Goal: Information Seeking & Learning: Learn about a topic

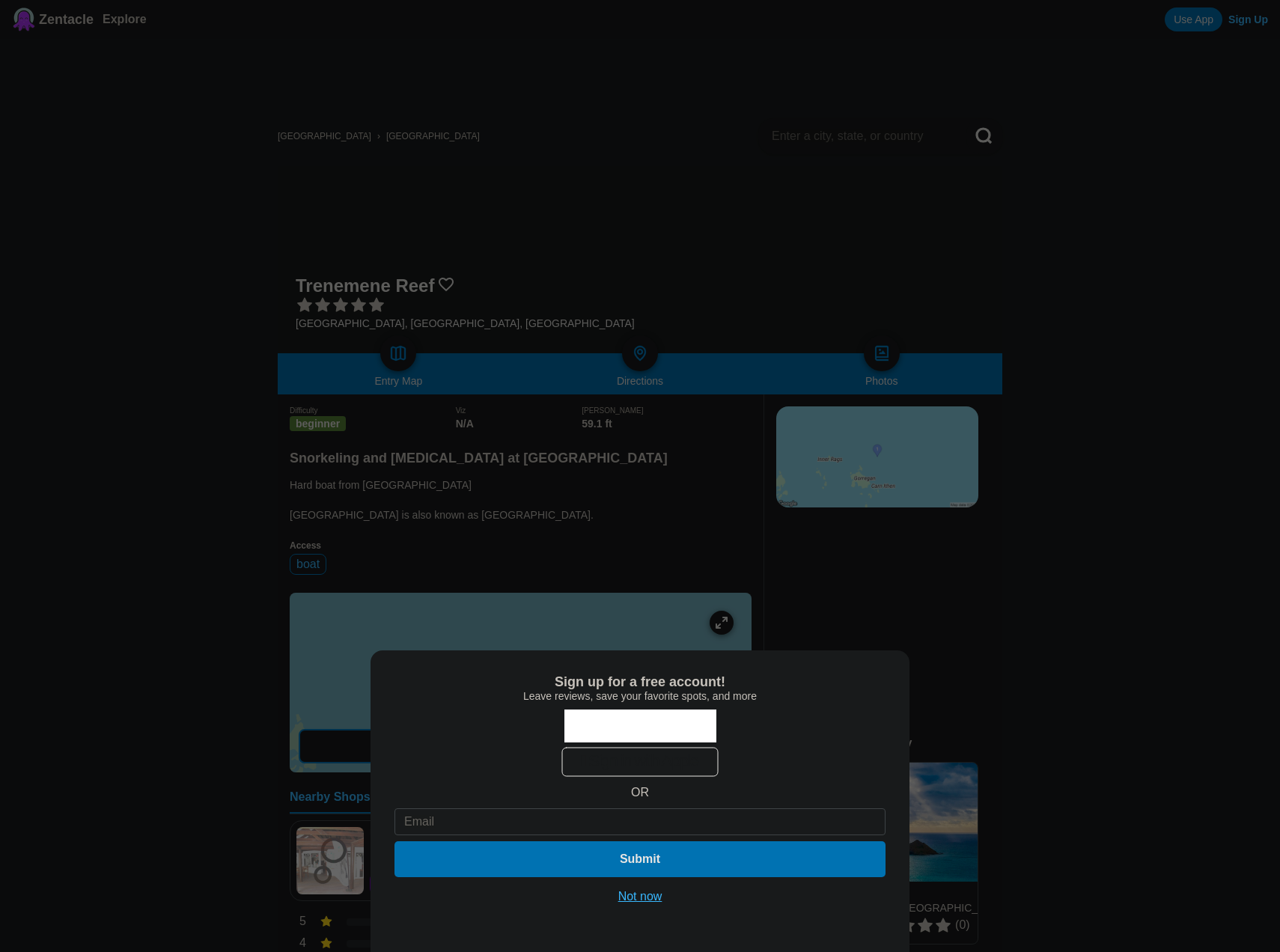
click at [633, 899] on button "Not now" at bounding box center [640, 896] width 53 height 15
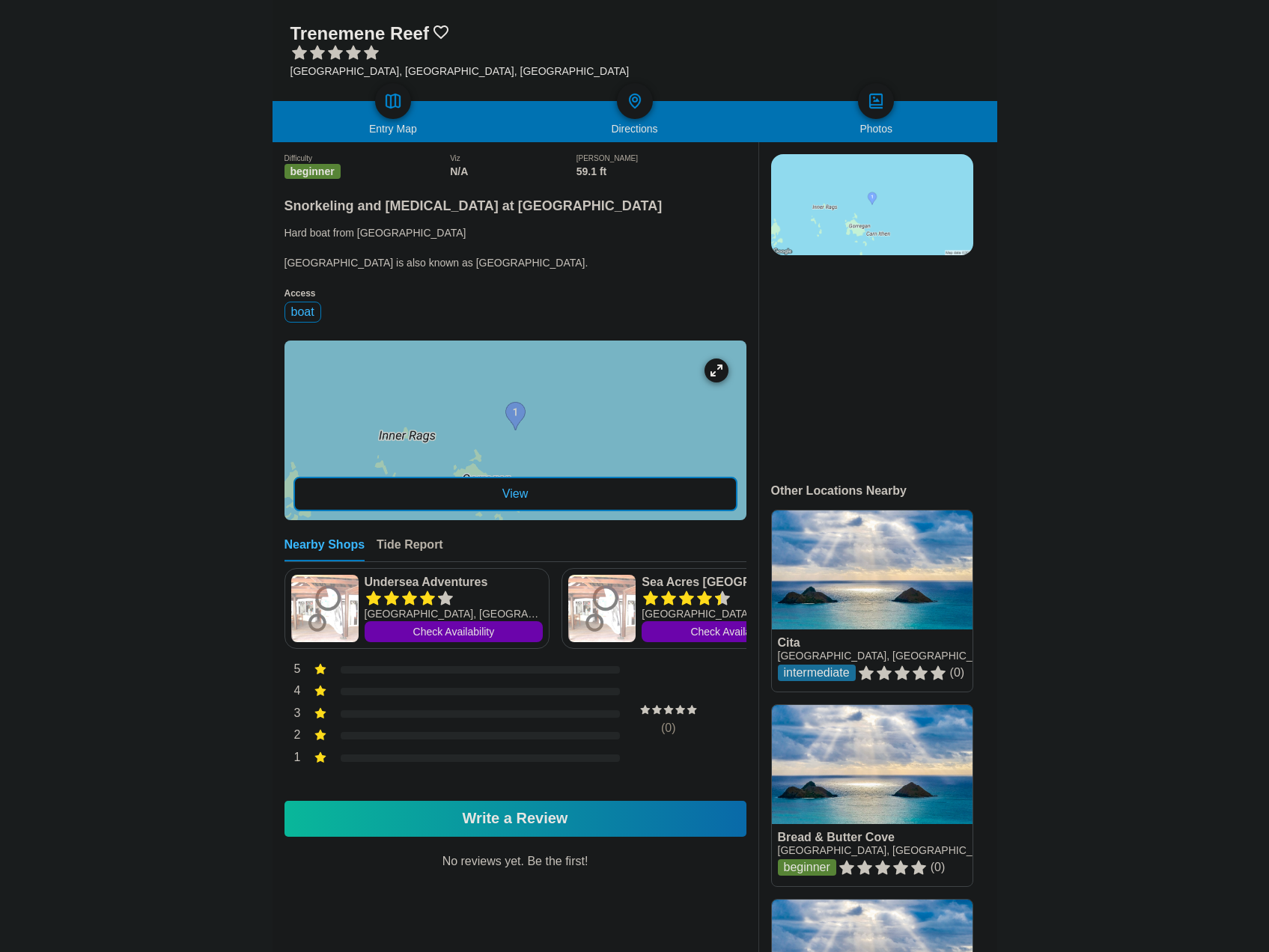
scroll to position [300, 0]
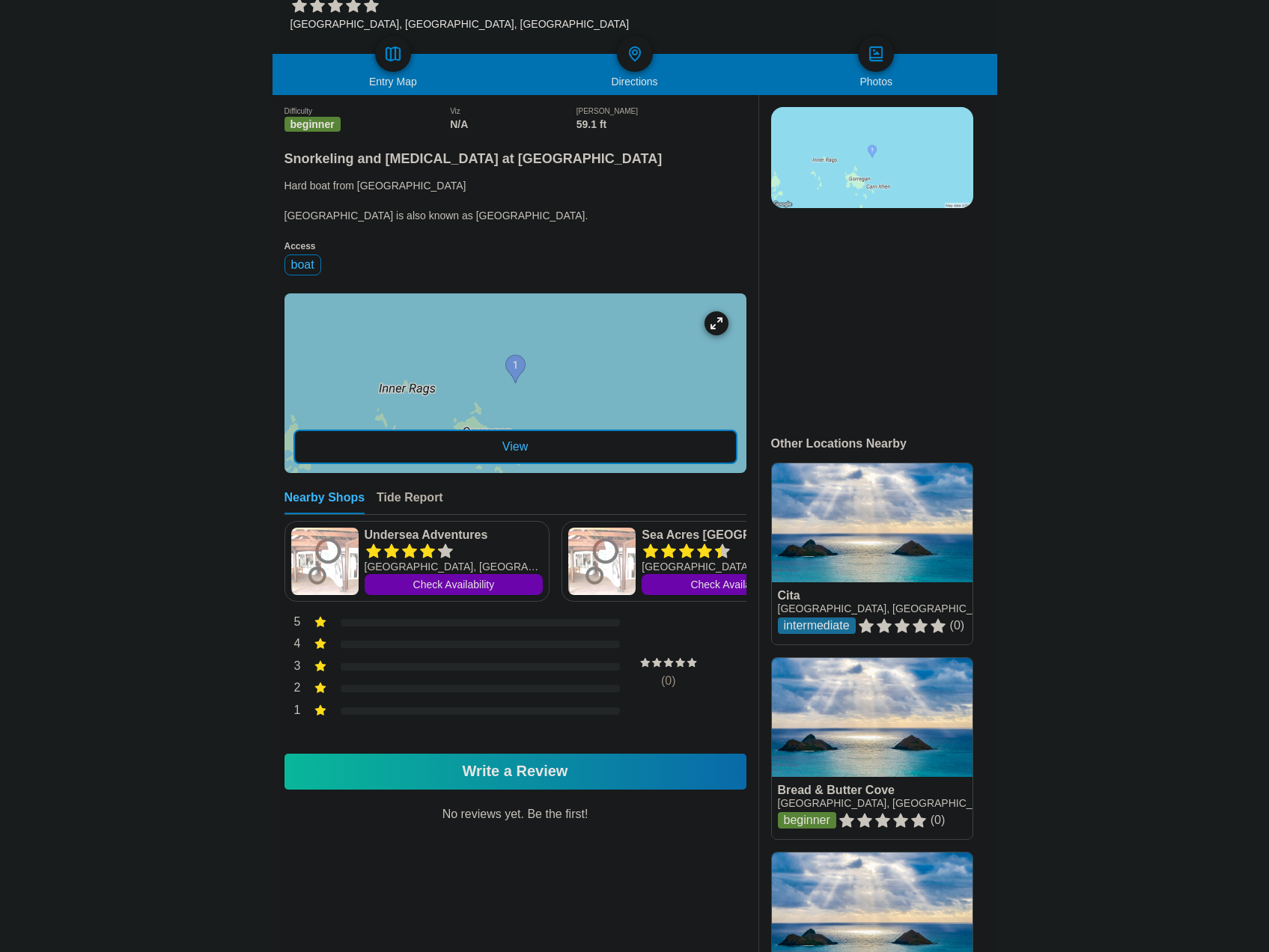
click at [524, 464] on div "View" at bounding box center [515, 446] width 444 height 34
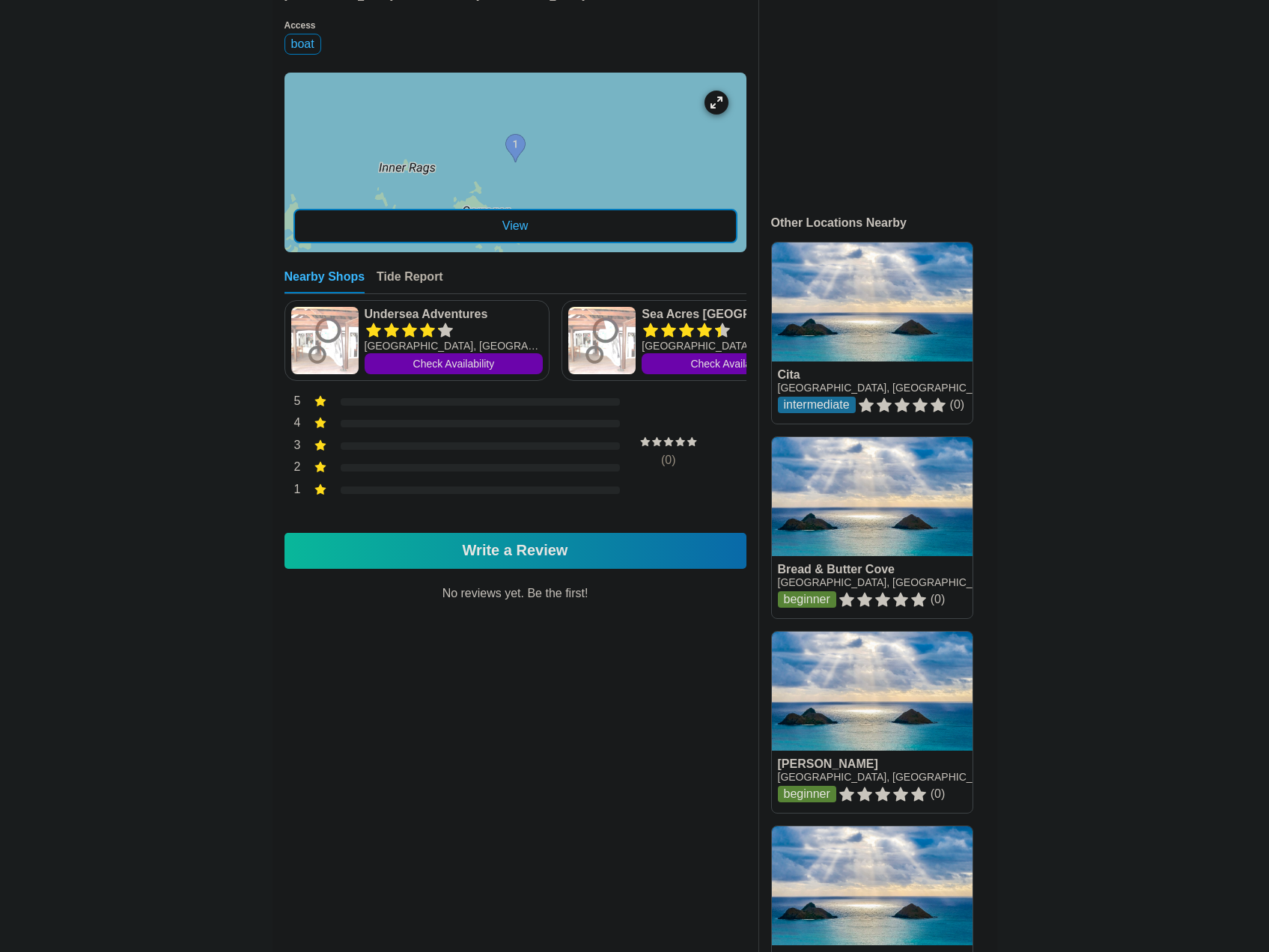
scroll to position [449, 0]
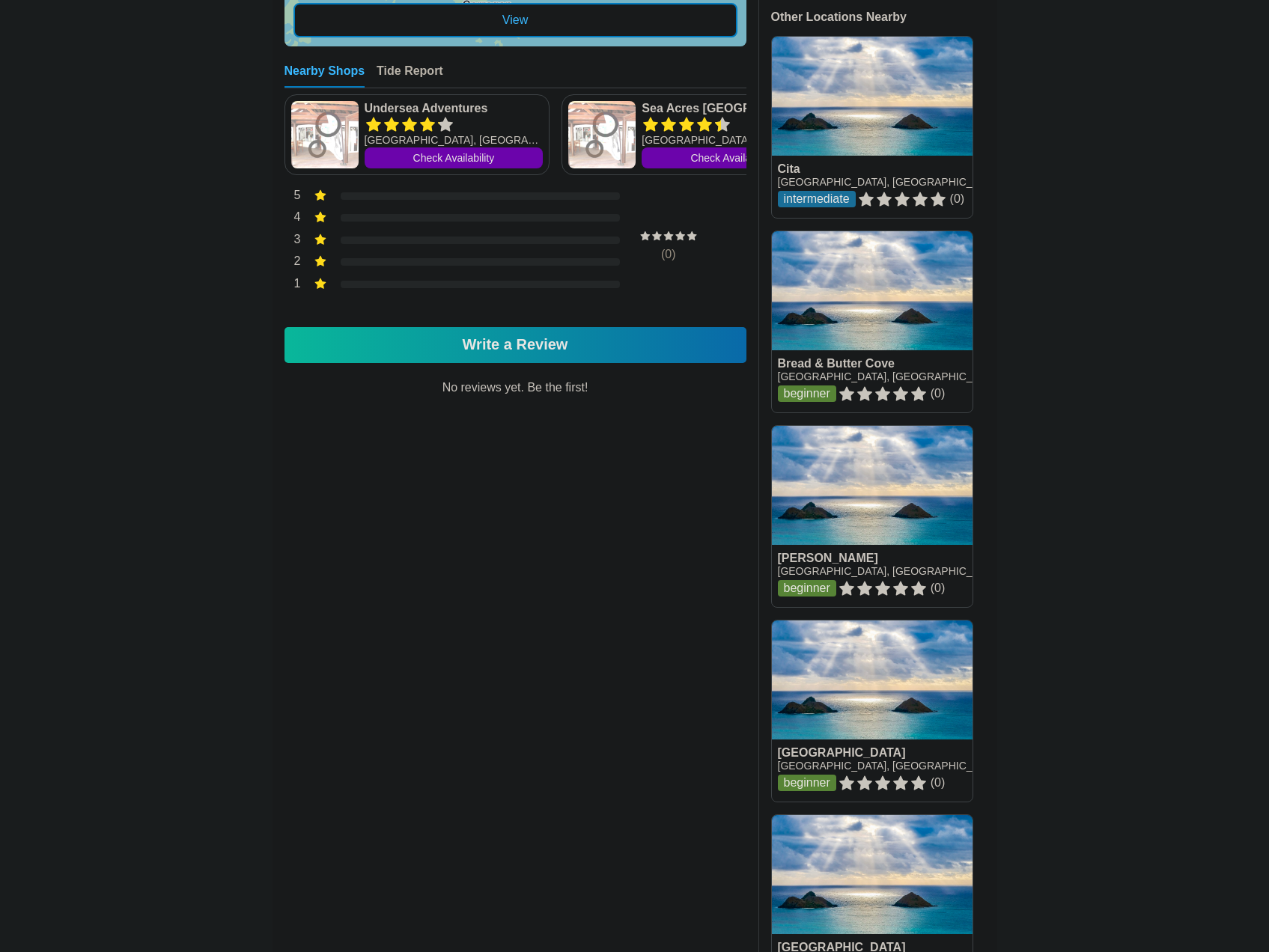
scroll to position [748, 0]
